Goal: Navigation & Orientation: Find specific page/section

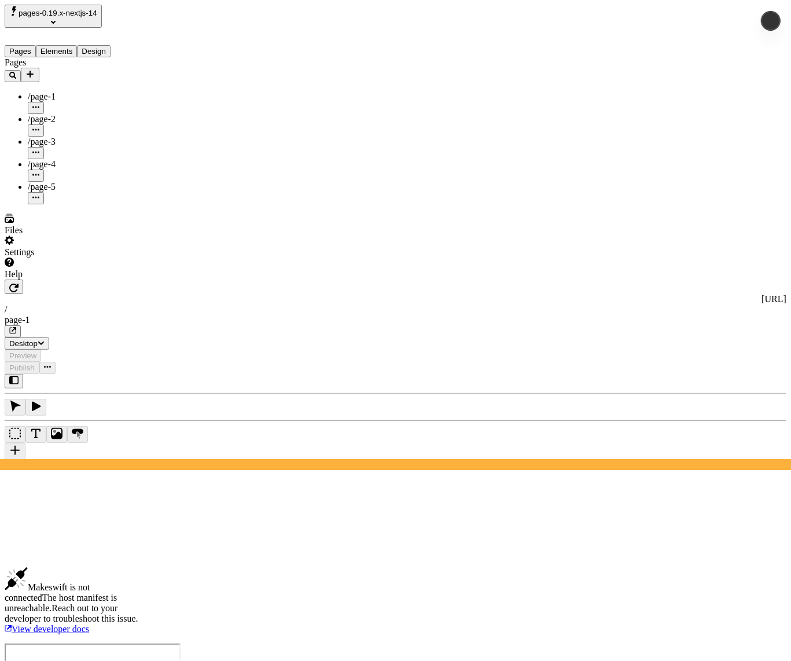
click at [85, 17] on span "pages-0.19.x-nextjs-14" at bounding box center [58, 13] width 79 height 9
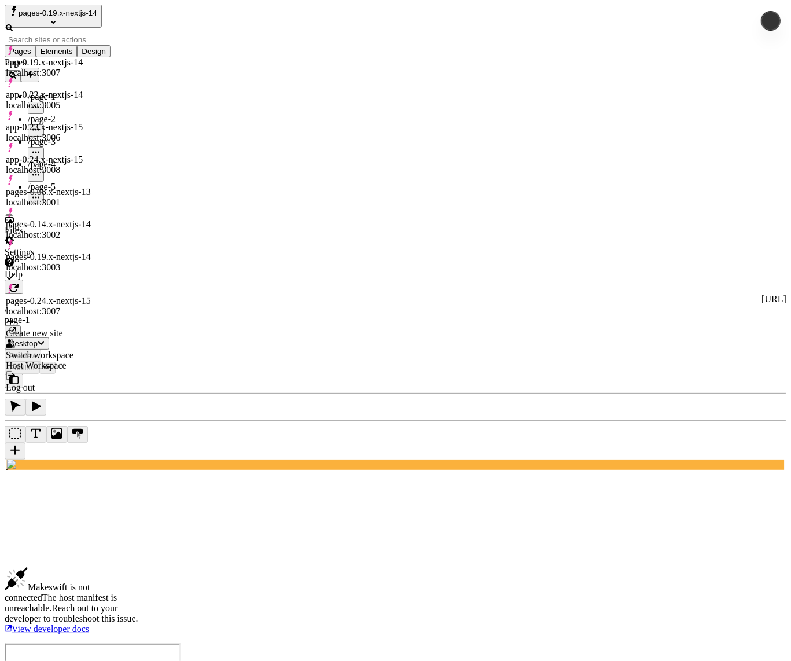
click at [108, 219] on div "pages-0.14.x-nextjs-14 localhost:3002" at bounding box center [57, 229] width 102 height 21
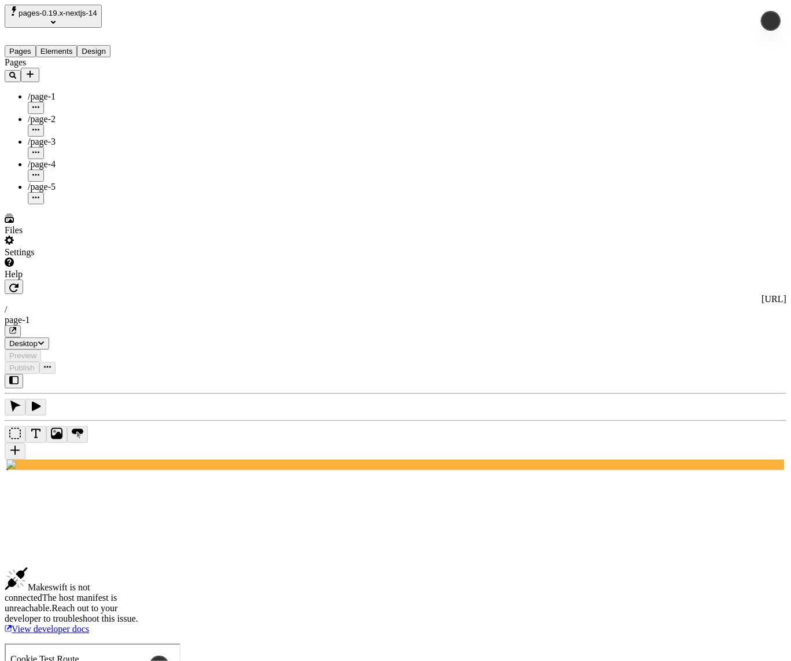
click at [85, 17] on span "pages-0.19.x-nextjs-14" at bounding box center [58, 13] width 79 height 9
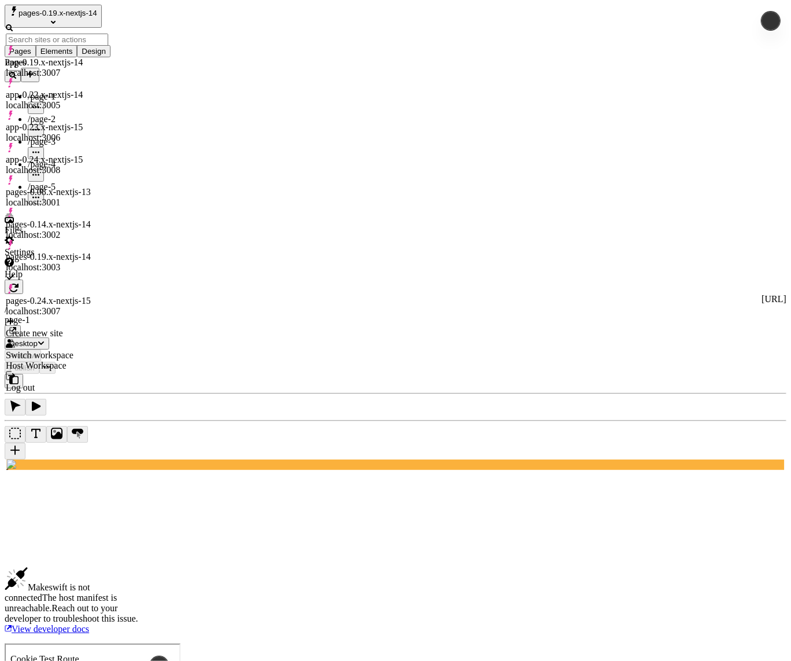
click at [104, 284] on div "pages-0.24.x-nextjs-15 localhost:3007" at bounding box center [57, 300] width 102 height 32
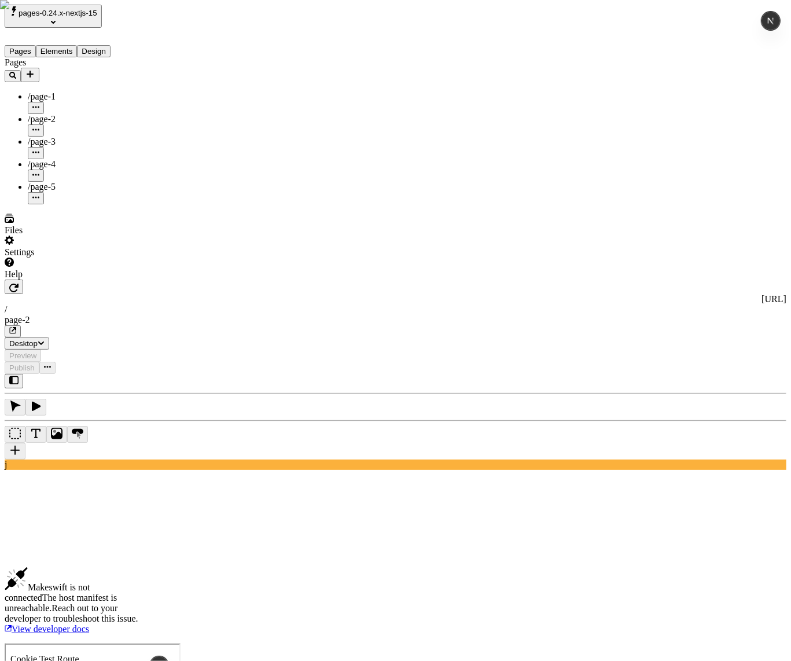
click at [82, 17] on span "pages-0.24.x-nextjs-15" at bounding box center [58, 13] width 79 height 9
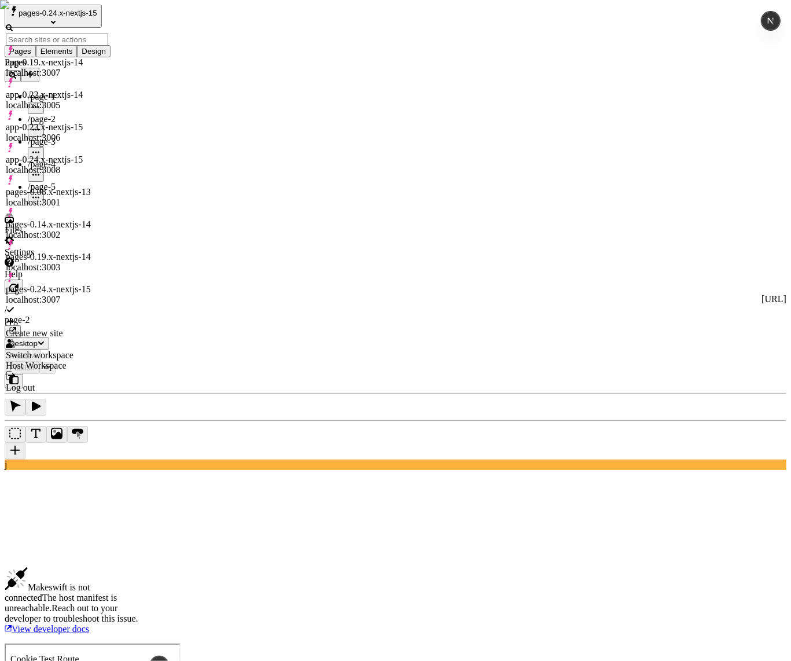
click at [91, 219] on div "pages-0.14.x-nextjs-14" at bounding box center [57, 224] width 102 height 10
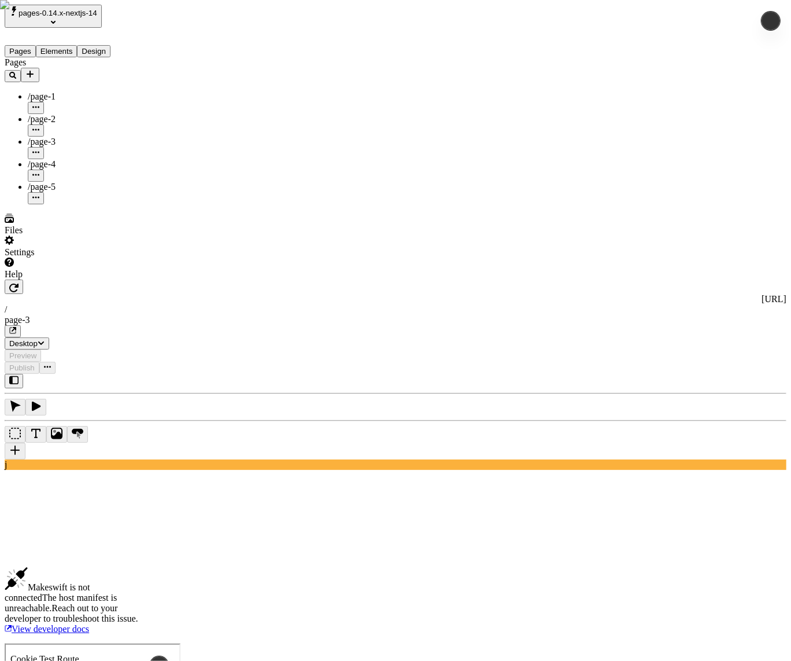
click at [61, 9] on span "pages-0.14.x-nextjs-14" at bounding box center [58, 13] width 79 height 9
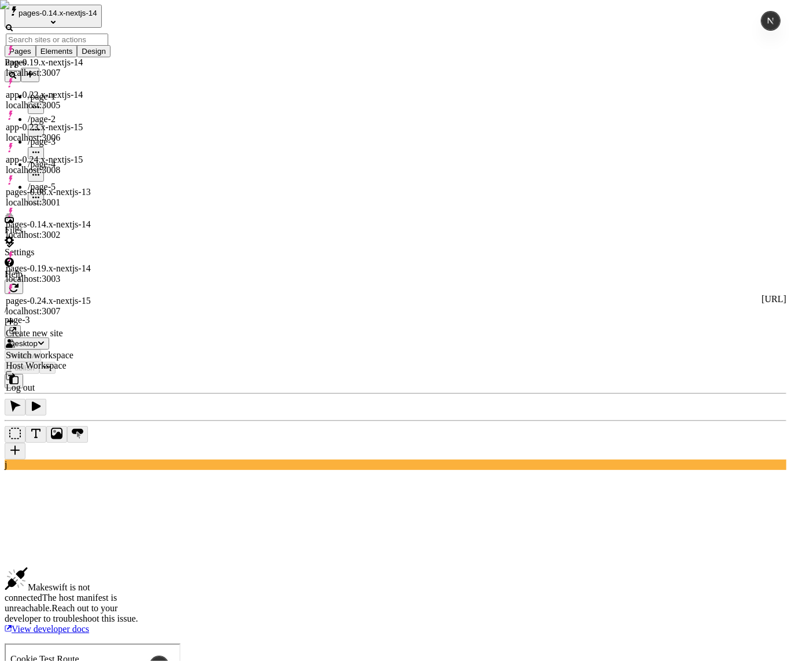
click at [75, 60] on div "app-0.19.x-nextjs-14" at bounding box center [57, 62] width 102 height 10
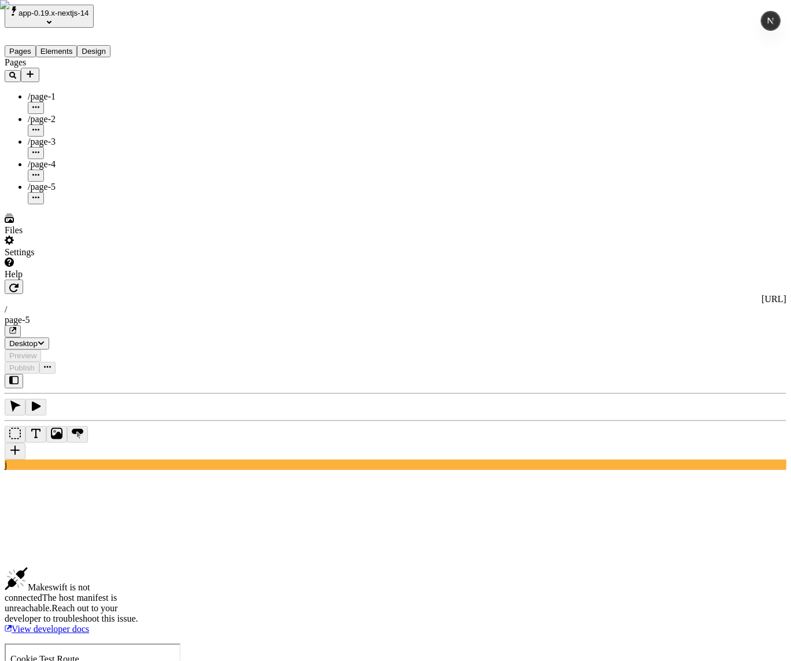
click at [49, 13] on span "app-0.19.x-nextjs-14" at bounding box center [54, 13] width 71 height 9
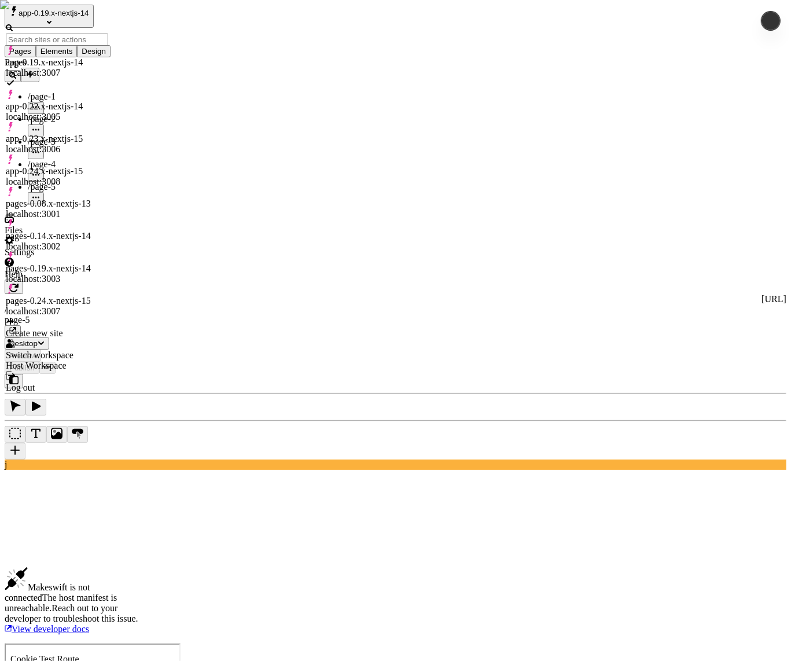
click at [73, 122] on div "app-0.23.x-nextjs-15 localhost:3006" at bounding box center [57, 138] width 102 height 32
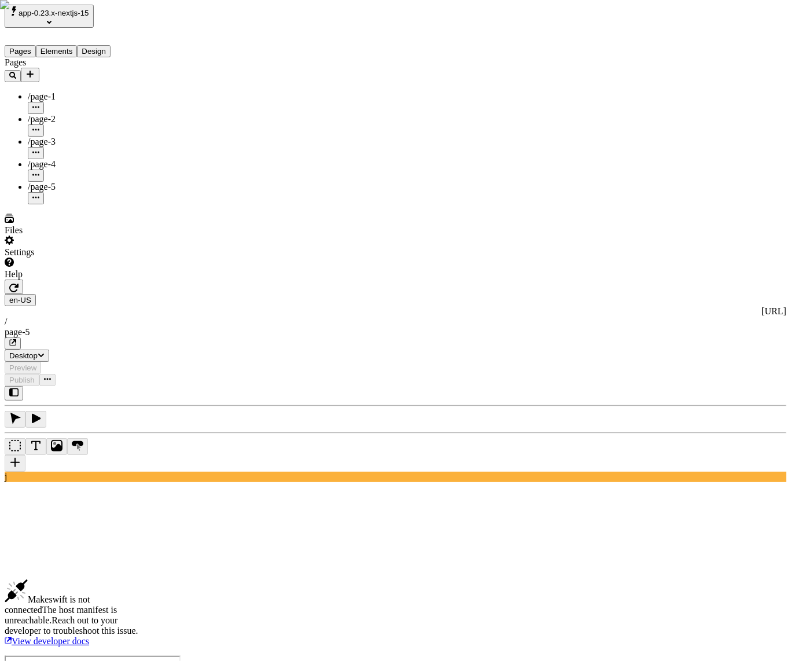
click at [105, 204] on div "Pages /page-1 /page-2 /page-3 /page-4 /page-5" at bounding box center [74, 130] width 139 height 147
click at [69, 5] on button "app-0.23.x-nextjs-15" at bounding box center [49, 16] width 89 height 23
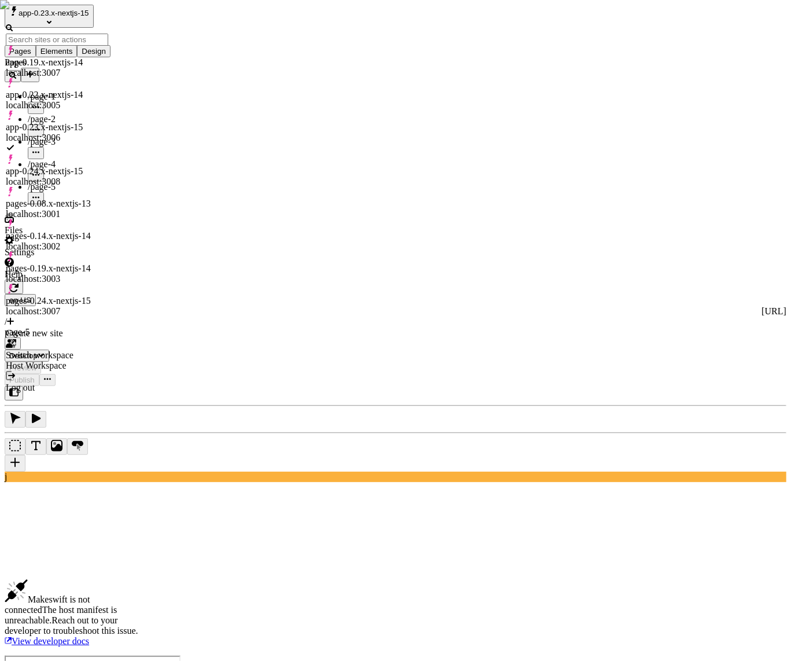
click at [108, 166] on div "app-0.24.x-nextjs-15 localhost:3008" at bounding box center [57, 176] width 102 height 21
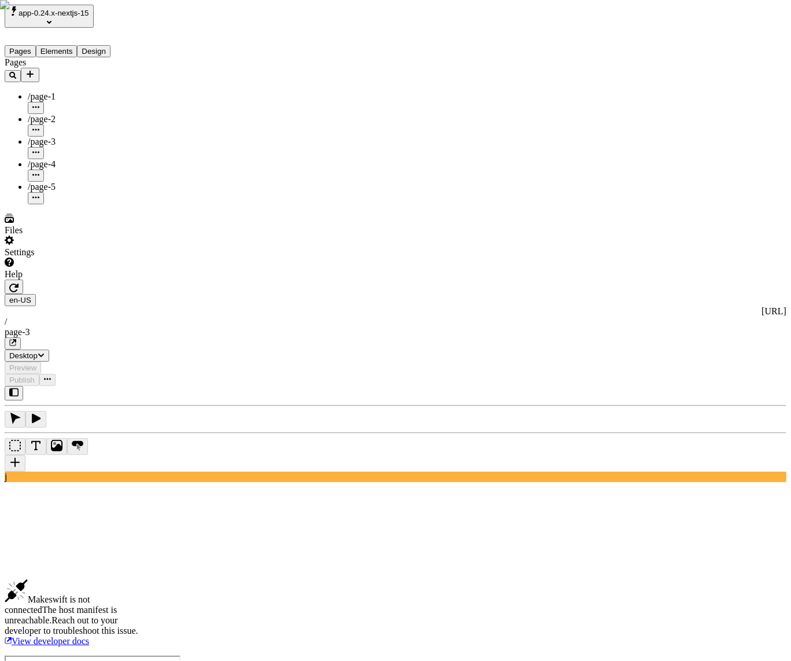
click at [76, 16] on span "app-0.24.x-nextjs-15" at bounding box center [54, 13] width 71 height 9
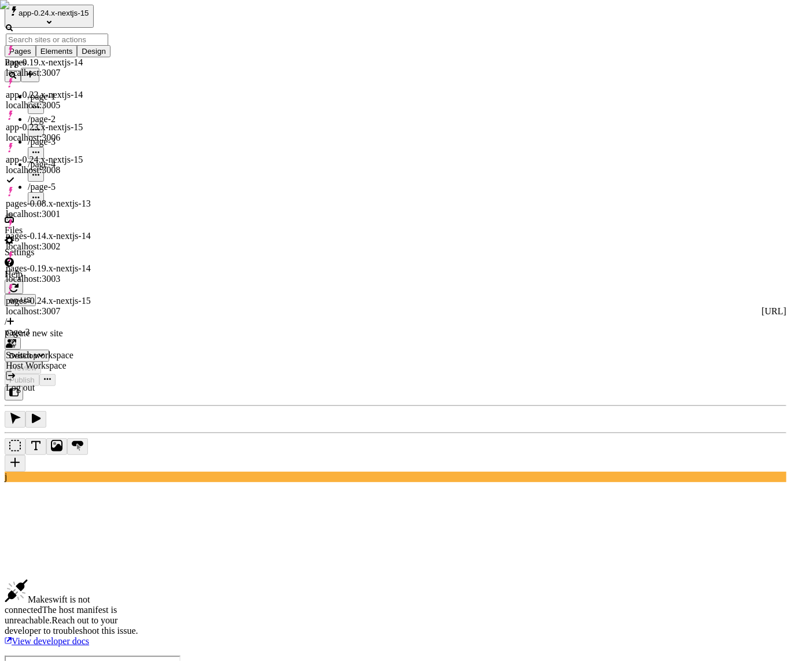
click at [101, 263] on div "pages-0.19.x-nextjs-14 localhost:3003" at bounding box center [57, 273] width 102 height 21
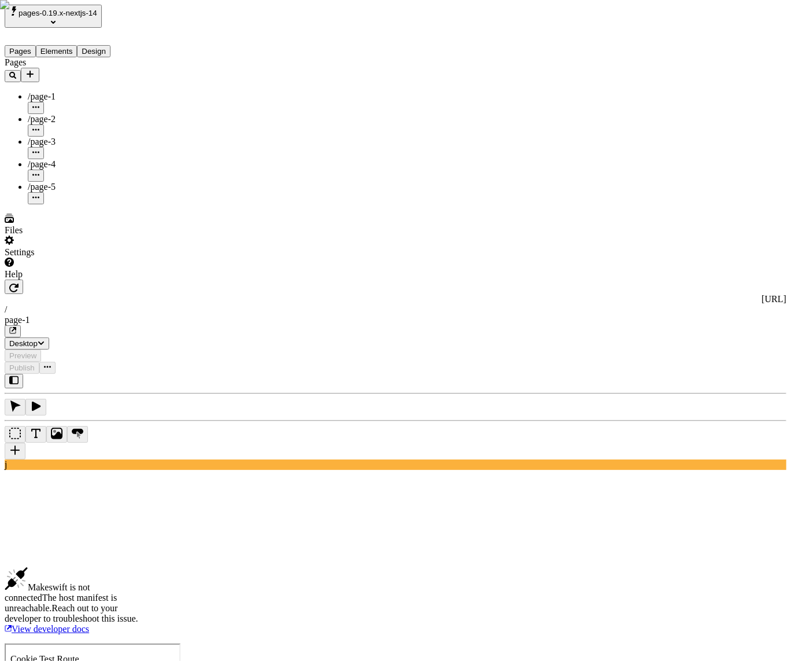
click at [71, 17] on span "pages-0.19.x-nextjs-14" at bounding box center [58, 13] width 79 height 9
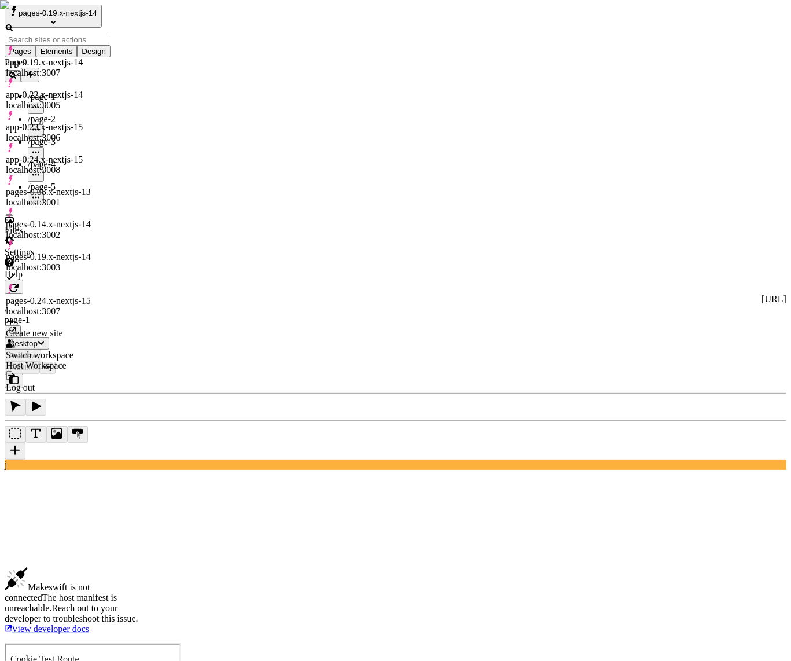
click at [108, 296] on div "pages-0.24.x-nextjs-15 localhost:3007" at bounding box center [57, 306] width 102 height 21
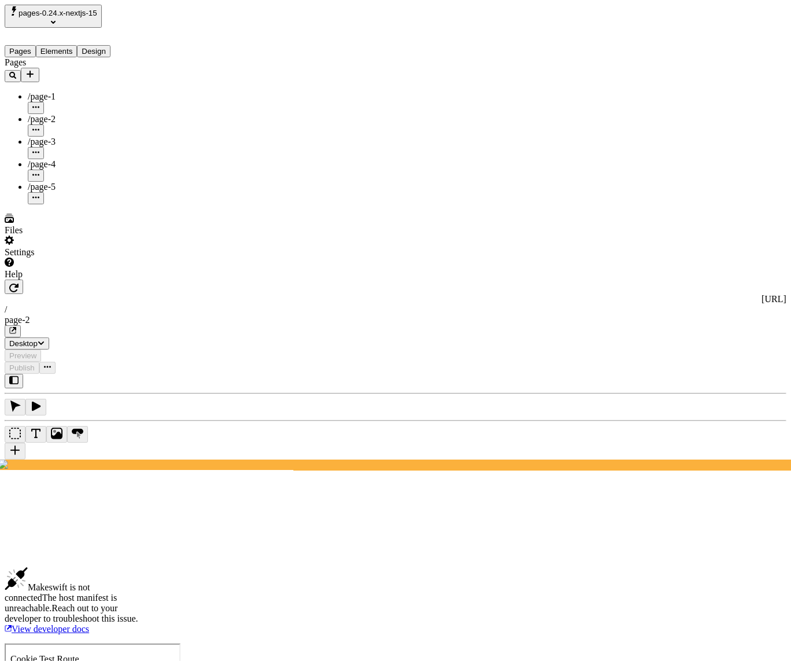
click at [102, 13] on button "pages-0.24.x-nextjs-15" at bounding box center [53, 16] width 97 height 23
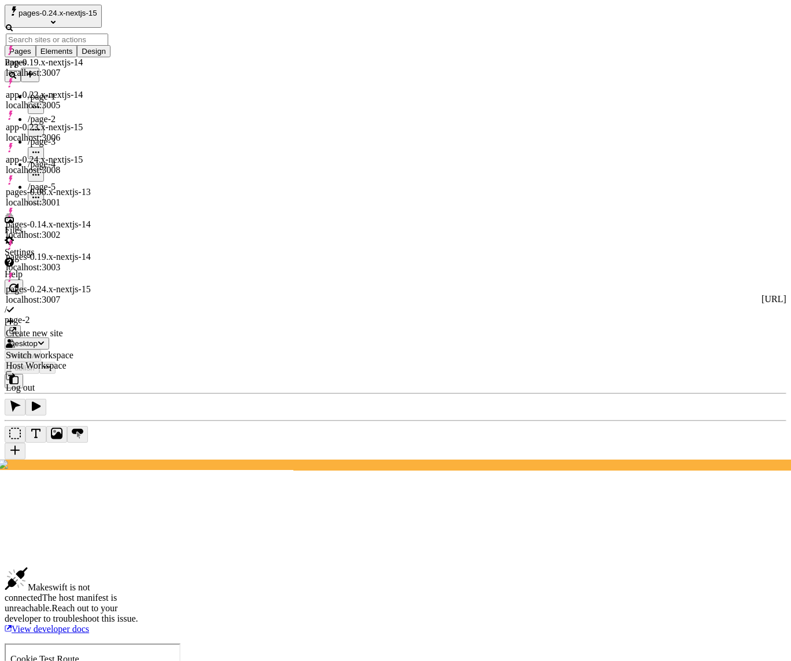
click at [108, 155] on div "app-0.24.x-nextjs-15 localhost:3008" at bounding box center [57, 165] width 102 height 21
